Goal: Task Accomplishment & Management: Complete application form

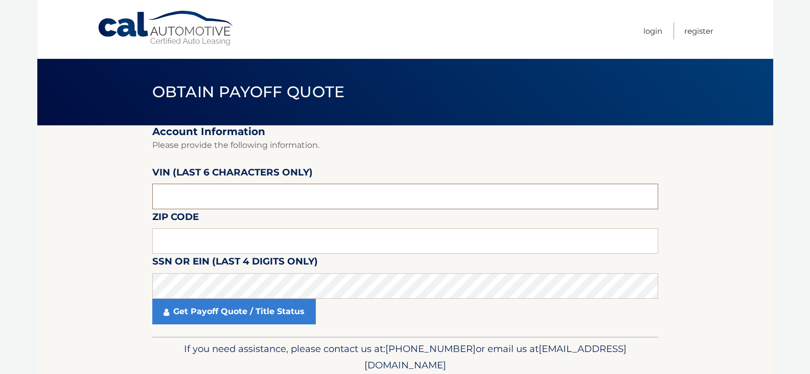
click at [232, 193] on input "text" at bounding box center [405, 197] width 506 height 26
click at [165, 197] on input "text" at bounding box center [405, 197] width 506 height 26
click at [235, 244] on input "text" at bounding box center [405, 241] width 506 height 26
click at [194, 198] on input "NH5171" at bounding box center [405, 197] width 506 height 26
type input "N*****"
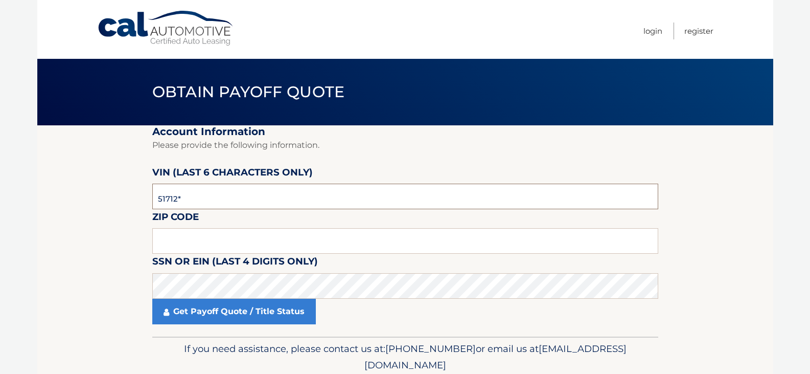
type input "517123"
click at [191, 242] on input "text" at bounding box center [405, 241] width 506 height 26
click at [181, 238] on input "text" at bounding box center [405, 241] width 506 height 26
type input "11746"
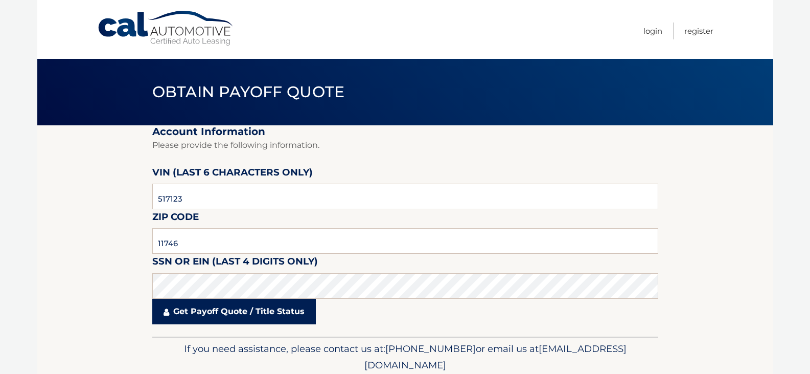
click at [200, 308] on link "Get Payoff Quote / Title Status" at bounding box center [234, 312] width 164 height 26
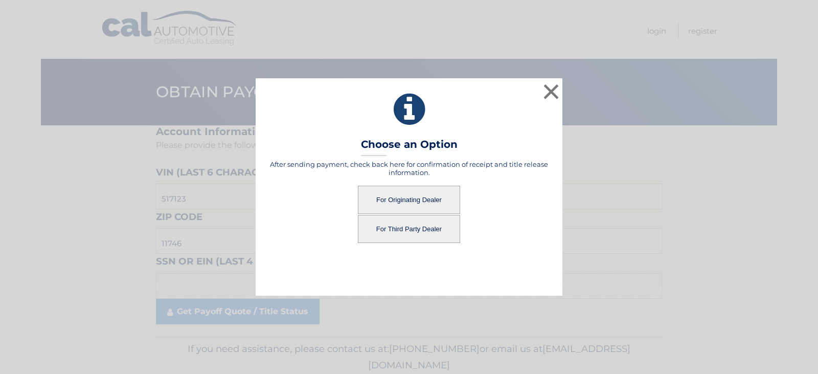
click at [382, 193] on button "For Originating Dealer" at bounding box center [409, 200] width 102 height 28
